Goal: Check status

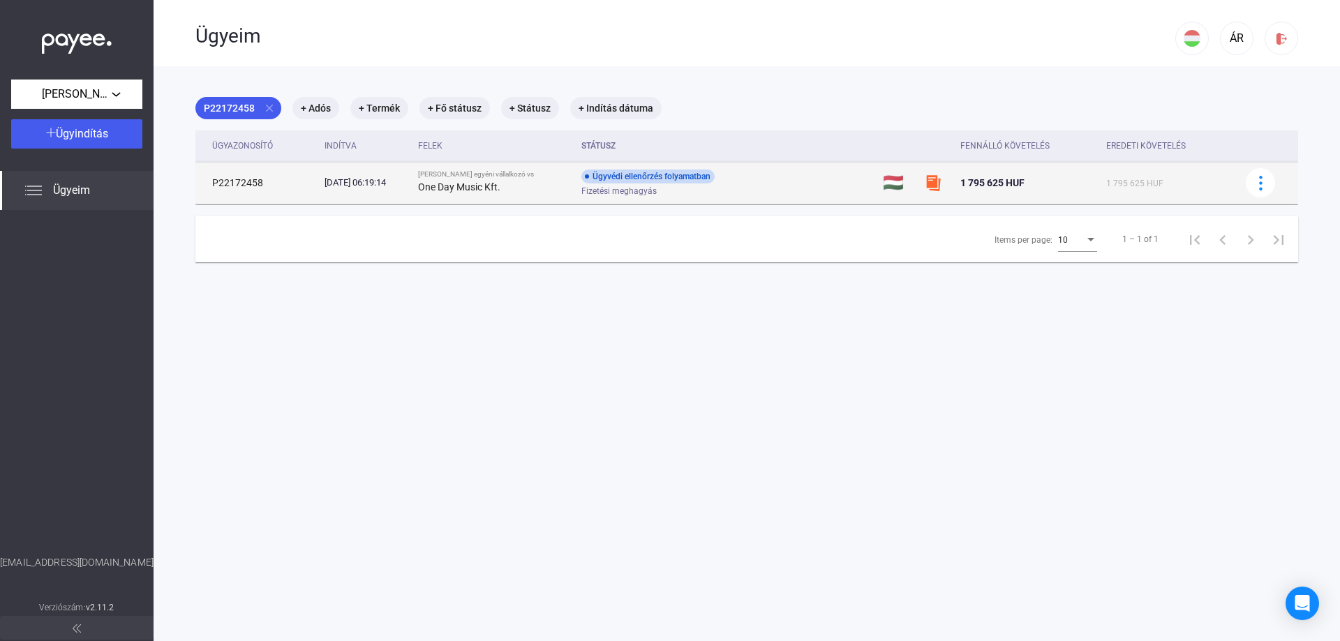
click at [616, 186] on span "Fizetési meghagyás" at bounding box center [618, 191] width 75 height 17
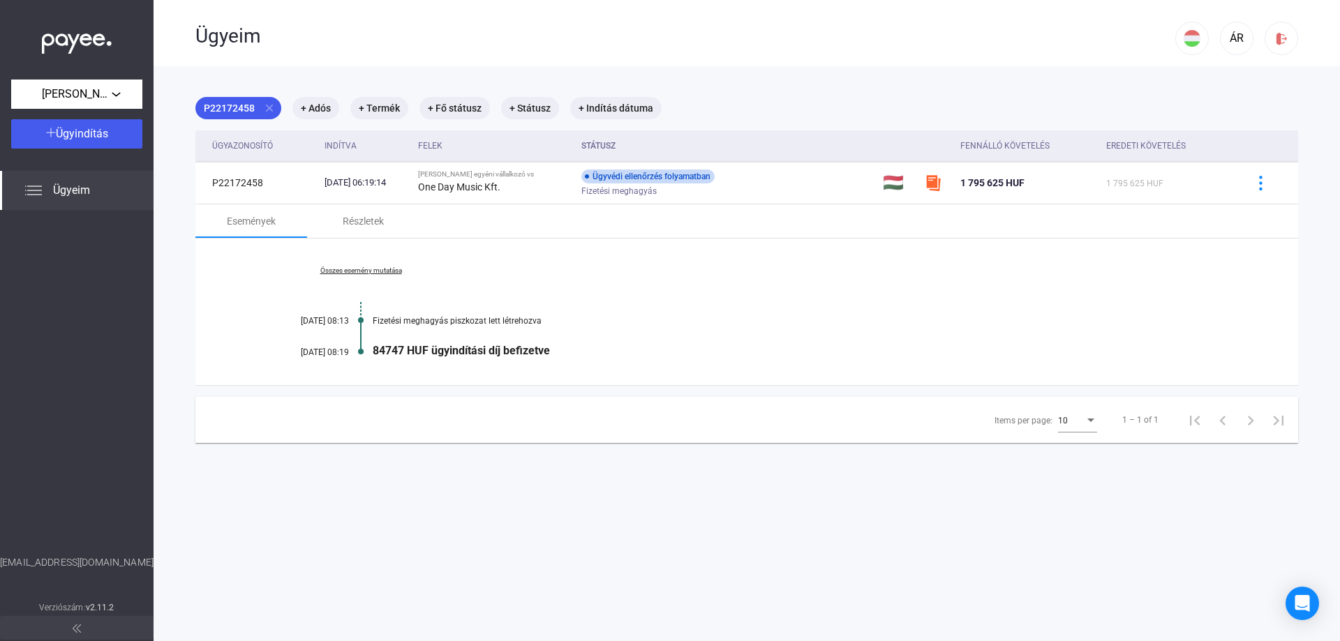
click at [360, 318] on div at bounding box center [361, 320] width 6 height 10
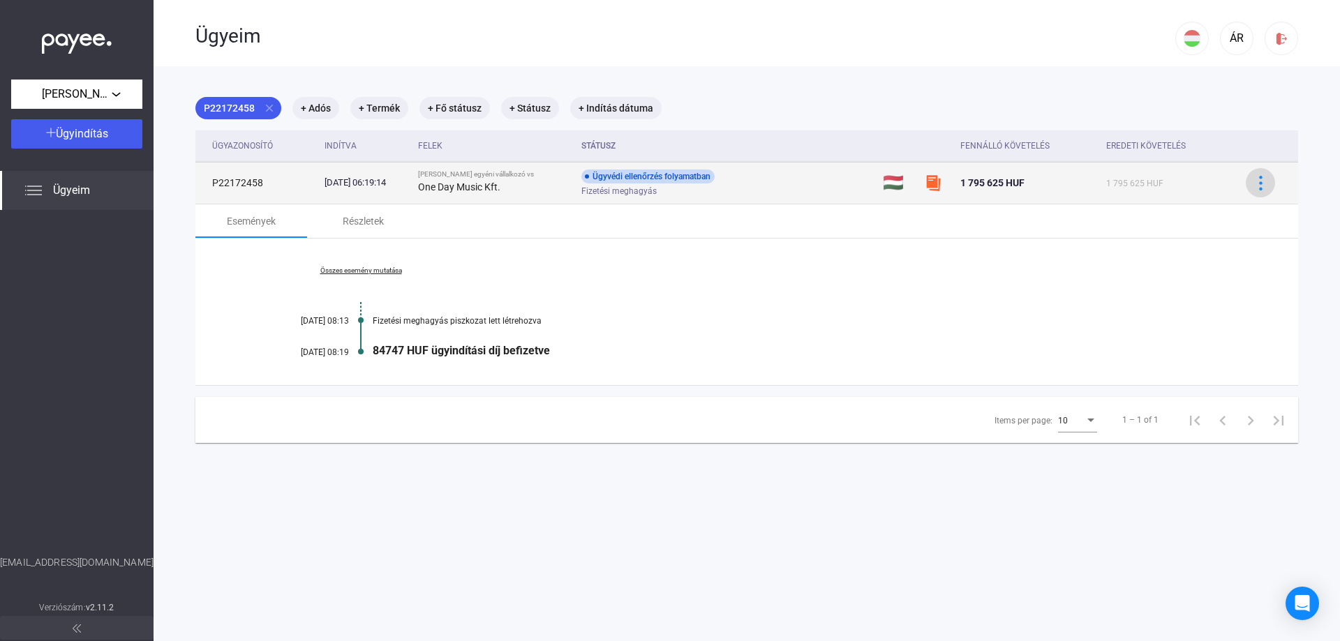
click at [1254, 185] on img at bounding box center [1261, 183] width 15 height 15
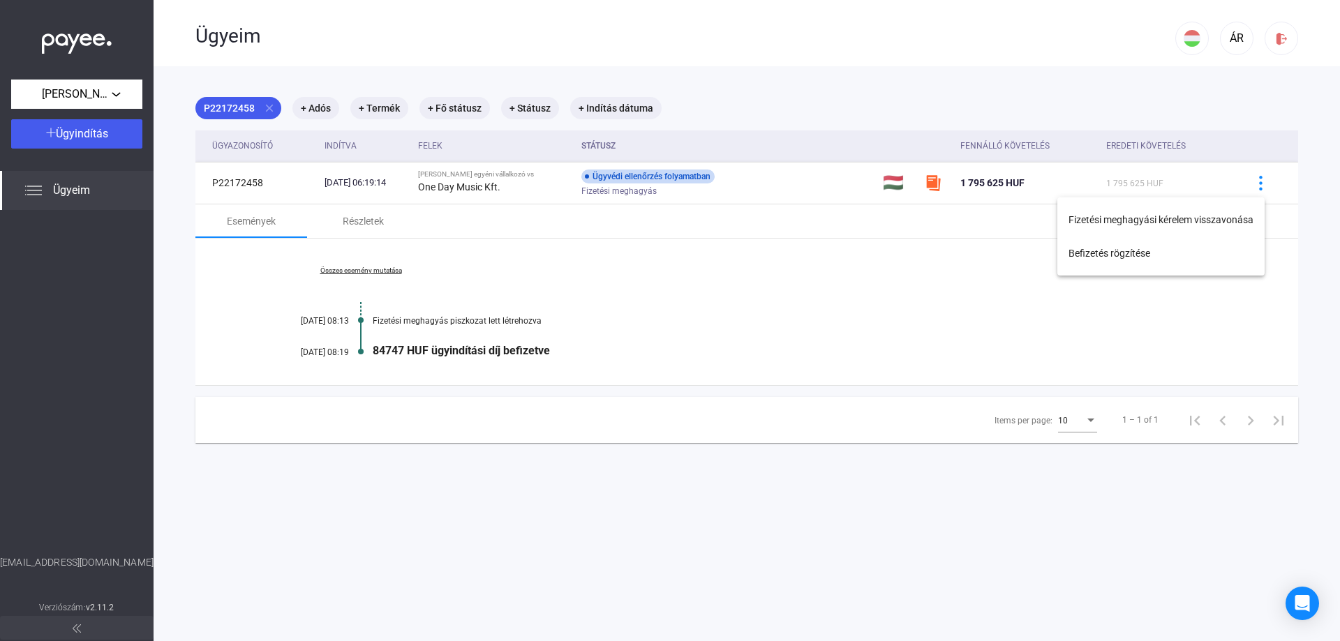
click at [745, 195] on div at bounding box center [670, 320] width 1340 height 641
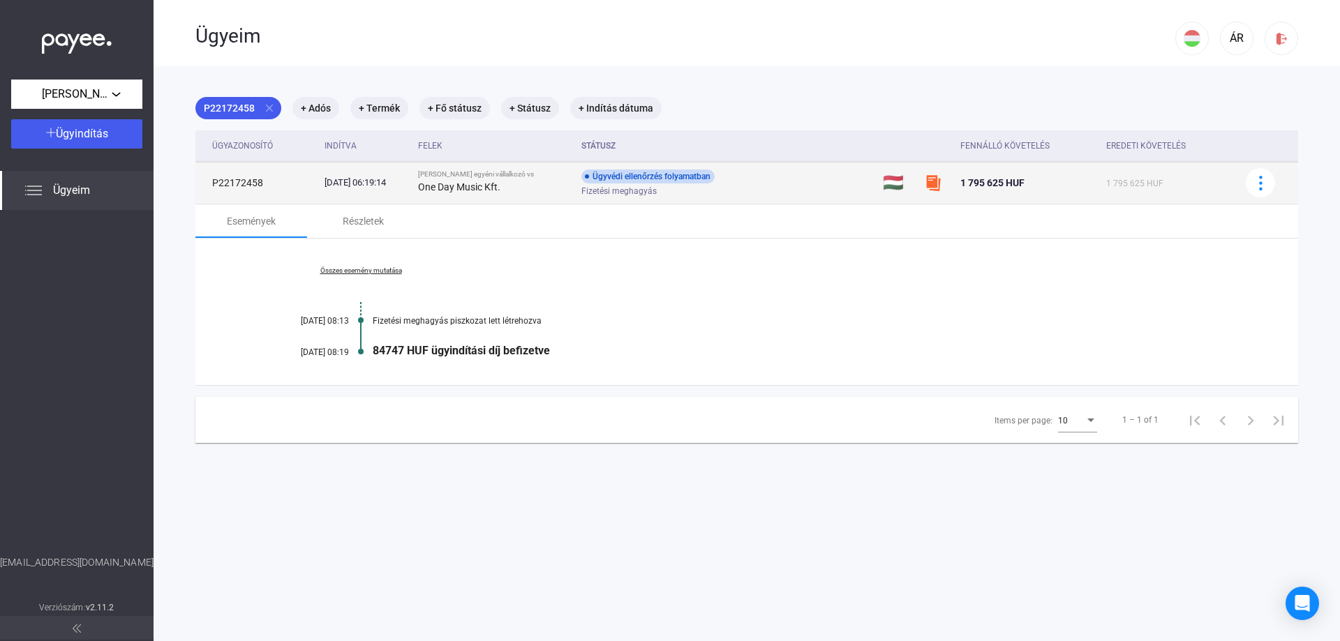
click at [653, 192] on span "Fizetési meghagyás" at bounding box center [618, 191] width 75 height 17
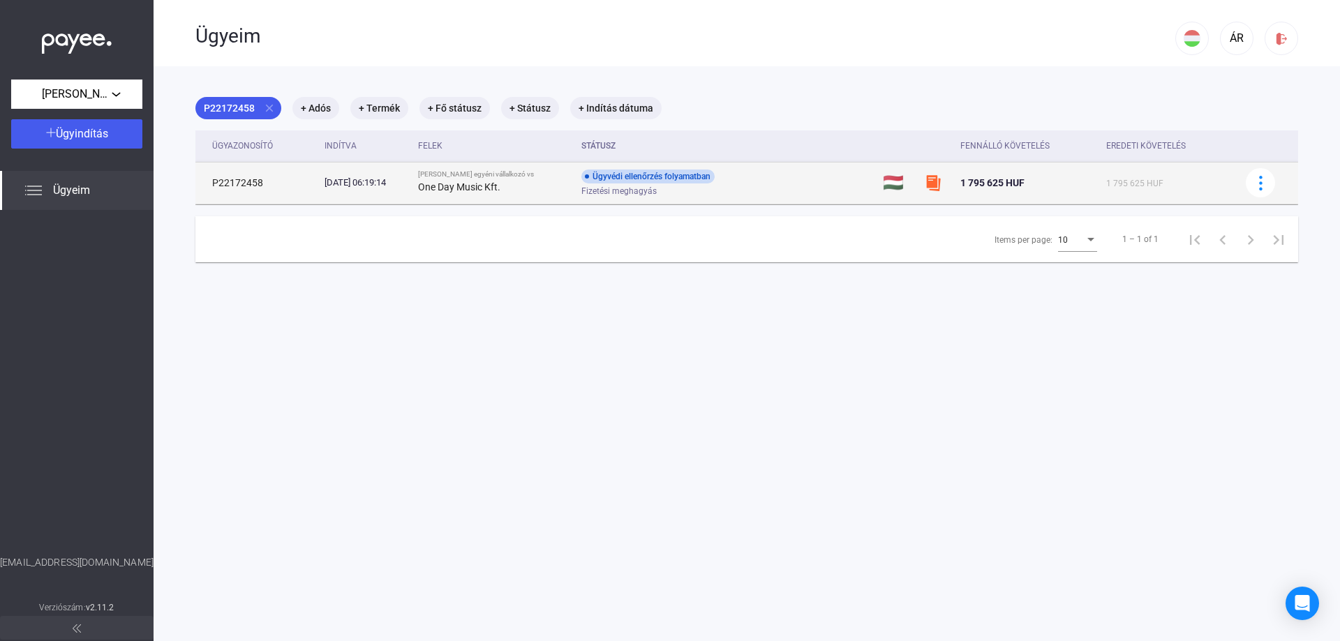
click at [648, 188] on span "Fizetési meghagyás" at bounding box center [618, 191] width 75 height 17
